Goal: Transaction & Acquisition: Purchase product/service

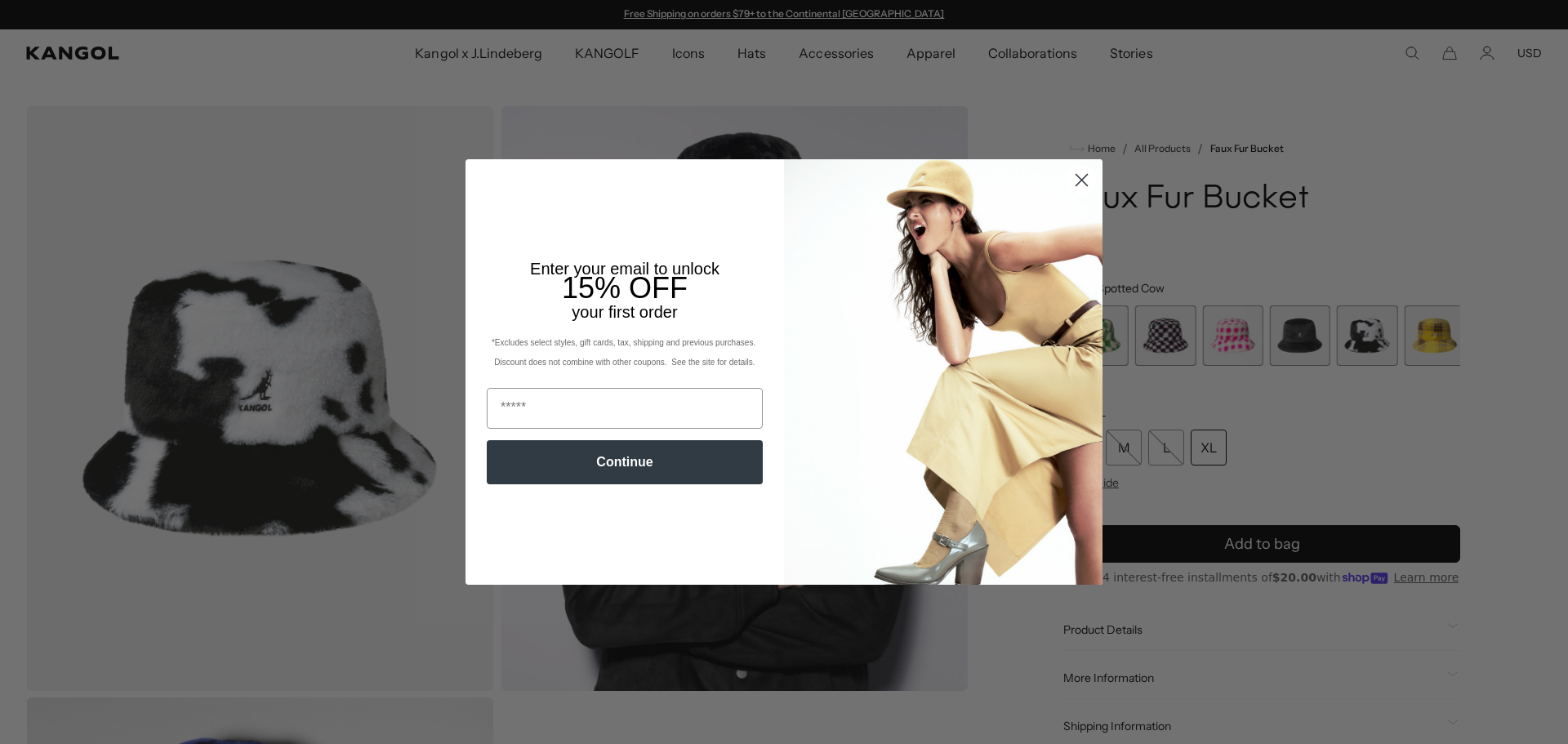
click at [1076, 178] on circle "Close dialog" at bounding box center [1081, 180] width 27 height 27
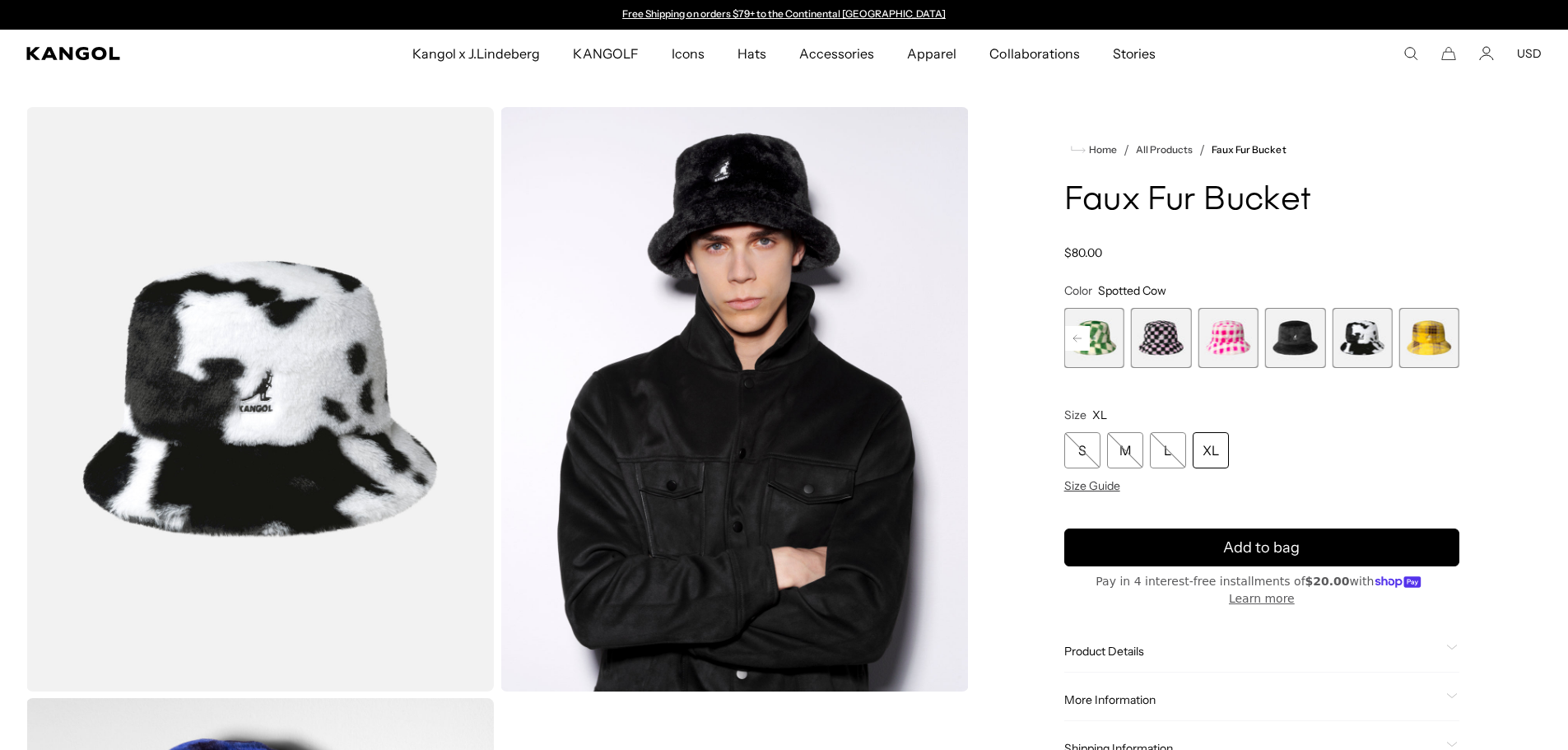
click at [1076, 333] on rect at bounding box center [1077, 338] width 24 height 24
click at [1439, 340] on rect at bounding box center [1445, 338] width 24 height 24
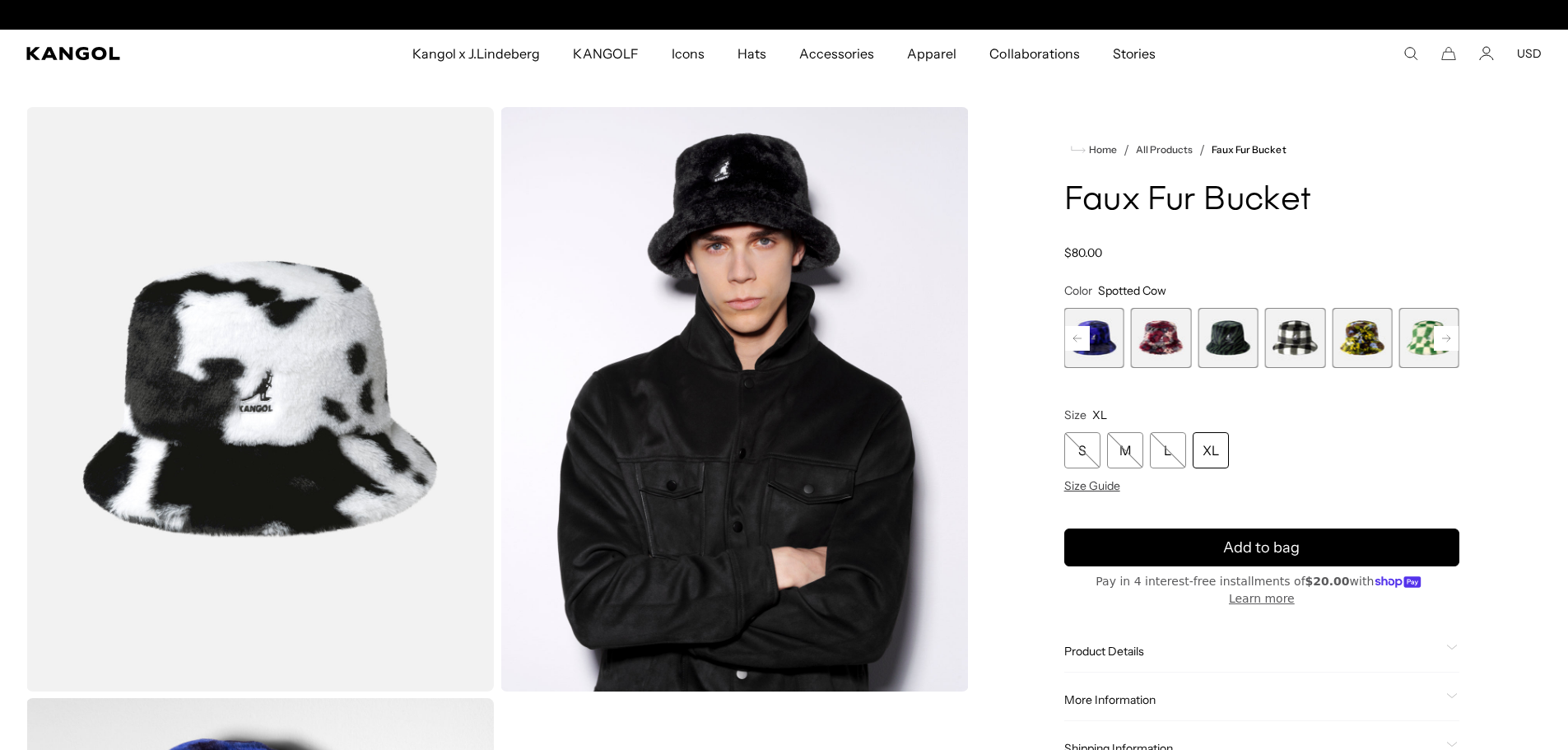
click at [1439, 338] on rect at bounding box center [1445, 338] width 24 height 24
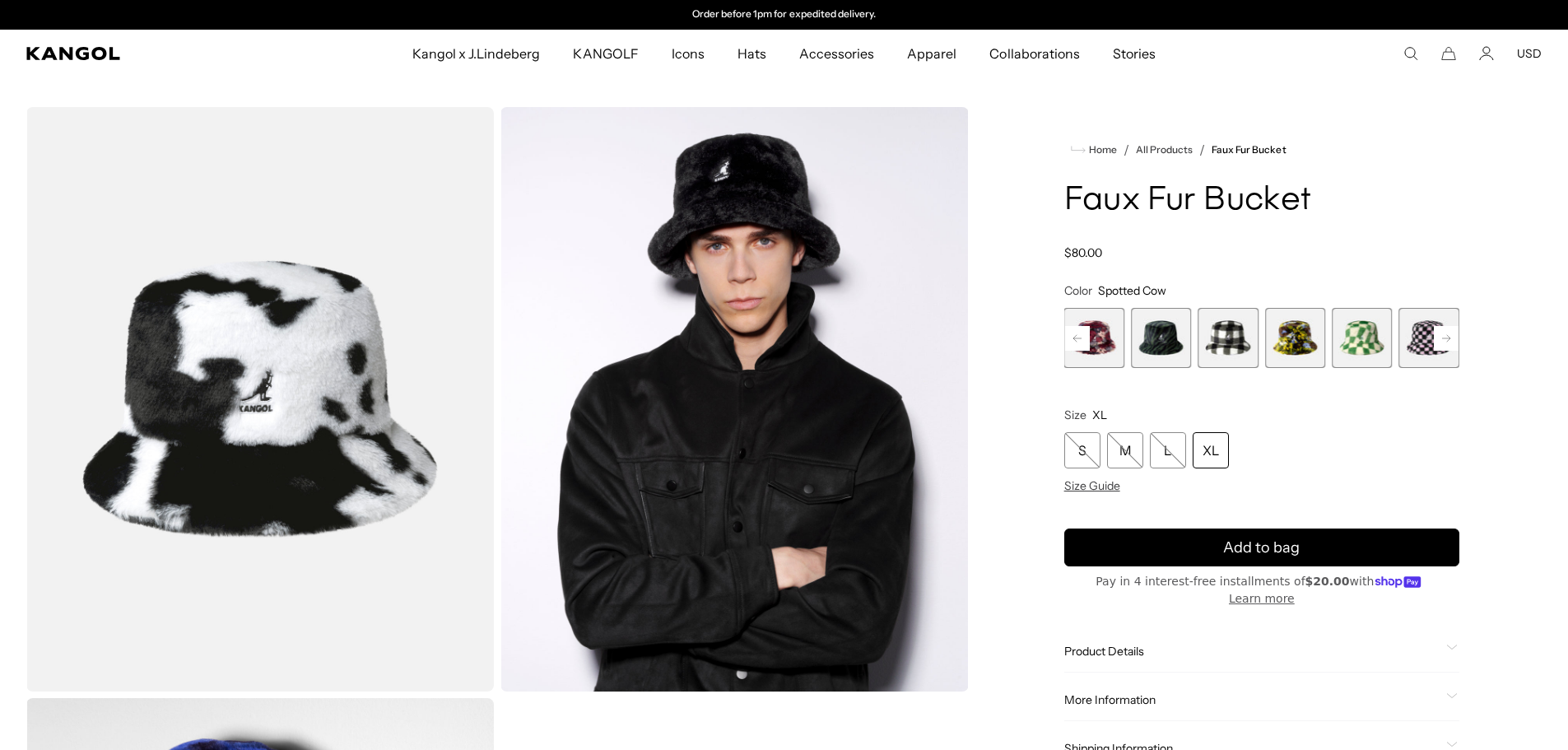
click at [1439, 333] on rect at bounding box center [1445, 338] width 24 height 24
click at [1439, 335] on rect at bounding box center [1445, 338] width 24 height 24
click at [1440, 335] on rect at bounding box center [1445, 338] width 24 height 24
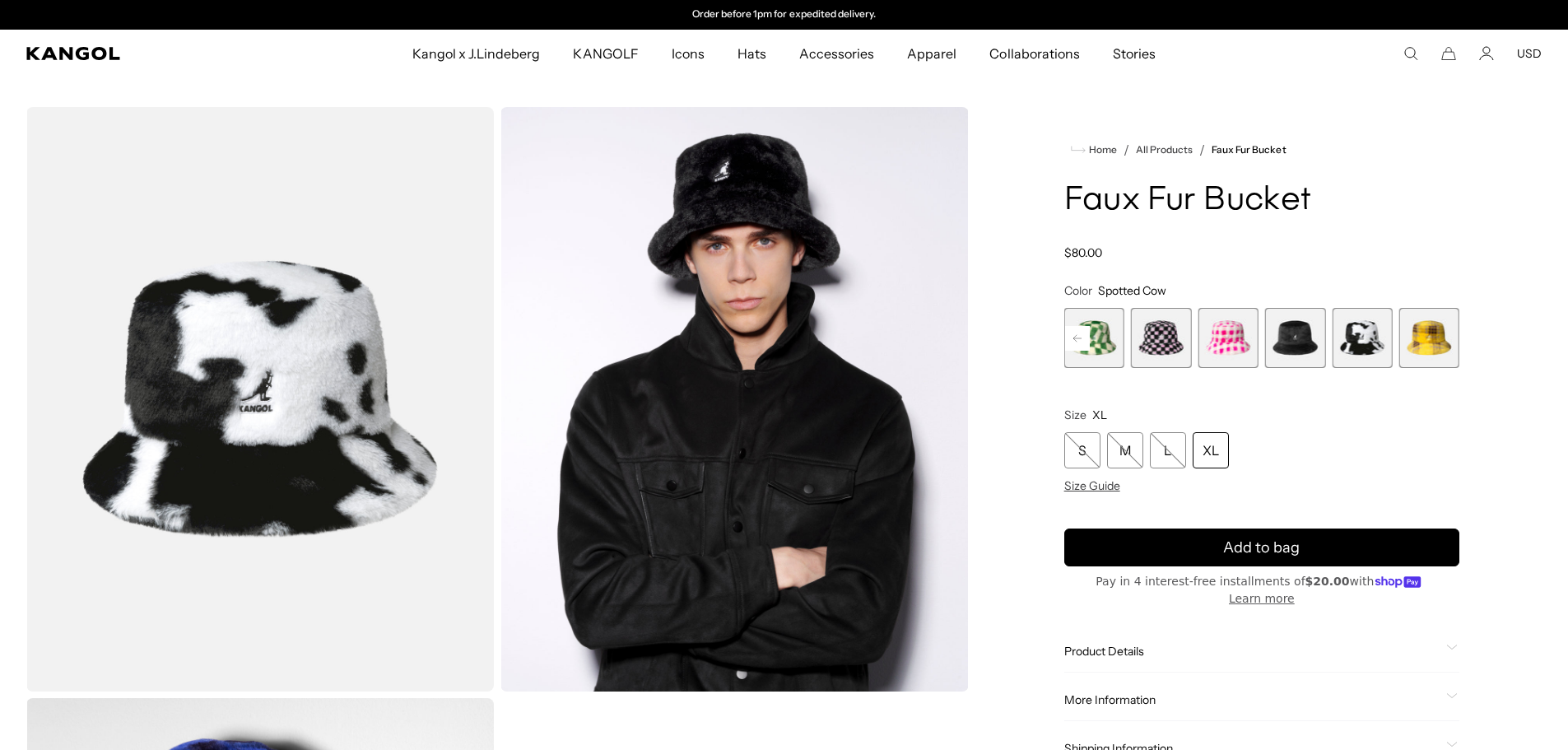
click at [1440, 335] on div "Previous Next Beige Multi Plaid Variant sold out or unavailable Blue Iridescent…" at bounding box center [1262, 338] width 395 height 60
click at [1370, 346] on span "11 of 12" at bounding box center [1362, 338] width 60 height 60
